Goal: Task Accomplishment & Management: Use online tool/utility

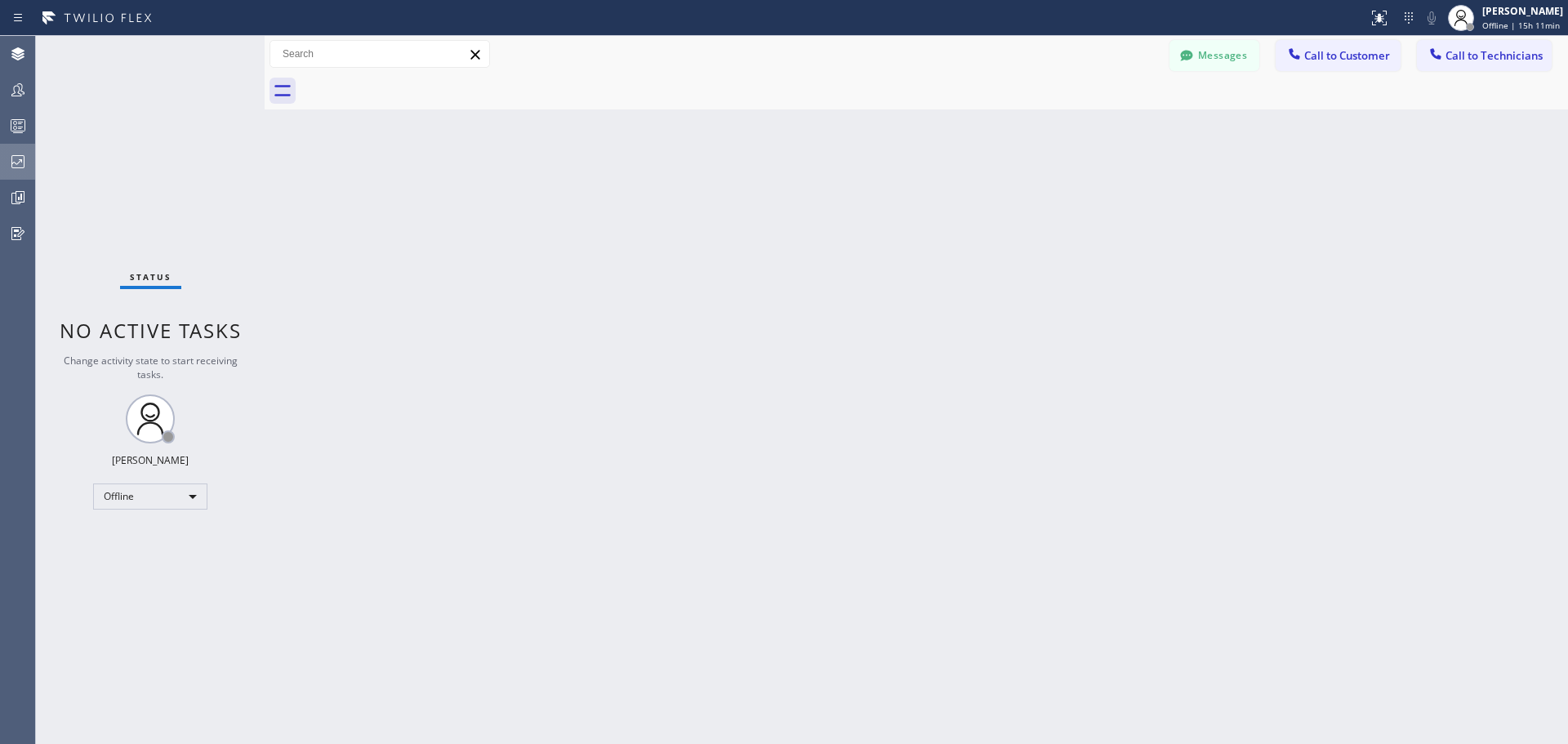
click at [22, 160] on icon at bounding box center [18, 161] width 13 height 13
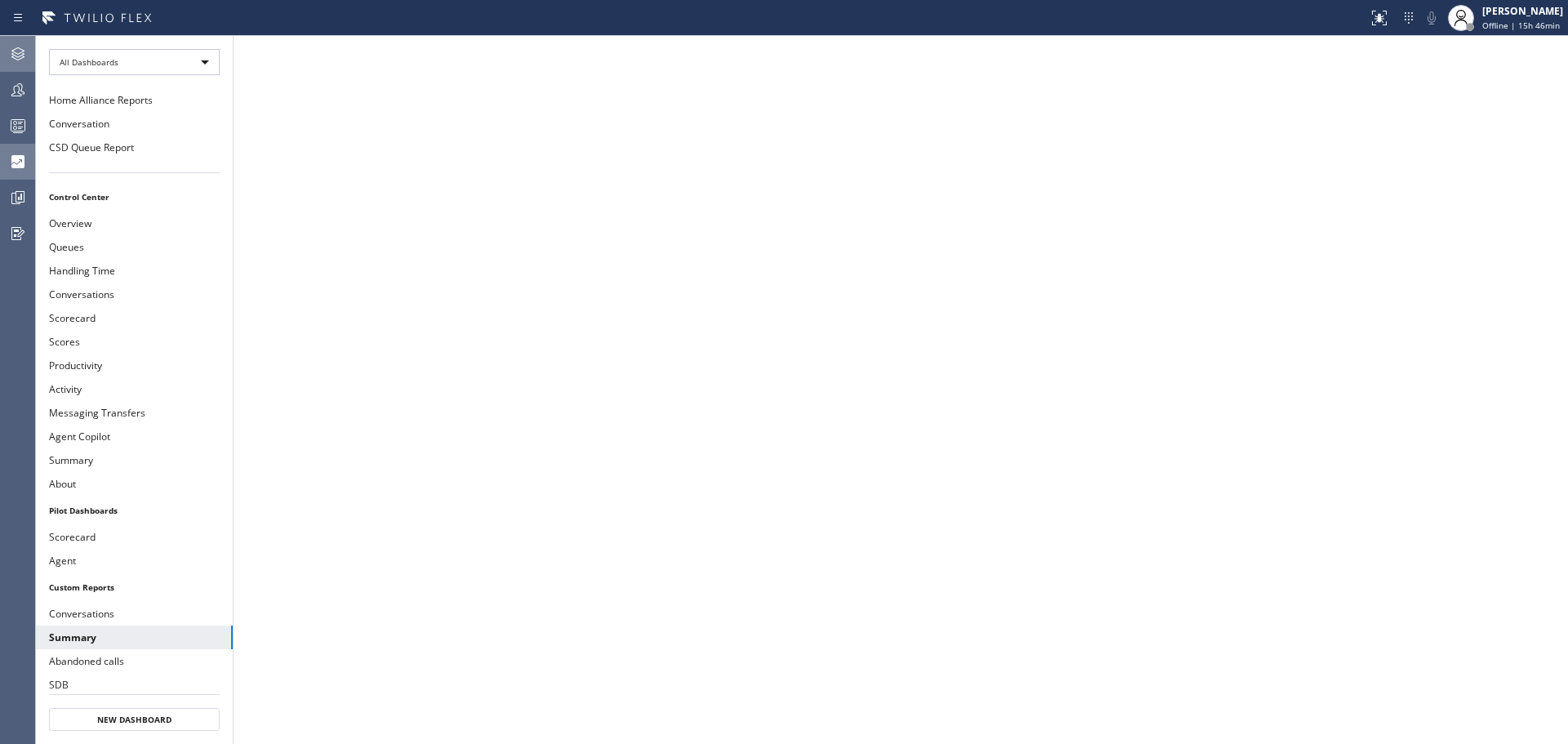
click at [14, 52] on icon at bounding box center [18, 54] width 20 height 20
